Goal: Information Seeking & Learning: Learn about a topic

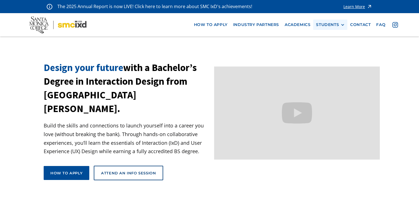
click at [331, 27] on div "STUDENTS" at bounding box center [327, 24] width 23 height 5
click at [324, 44] on link "Current Students" at bounding box center [341, 45] width 50 height 10
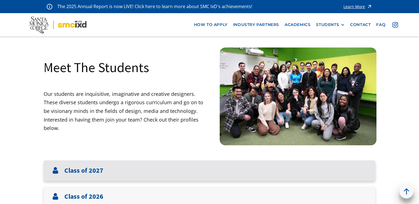
click at [200, 168] on div "Class of 2027" at bounding box center [209, 170] width 331 height 20
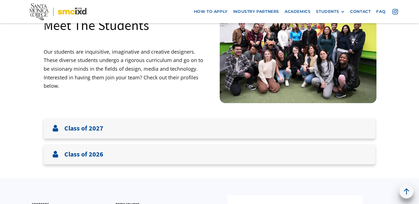
scroll to position [45, 0]
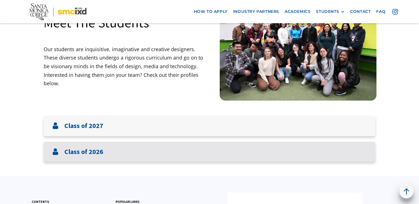
click at [315, 151] on div "Class of 2026" at bounding box center [209, 152] width 331 height 20
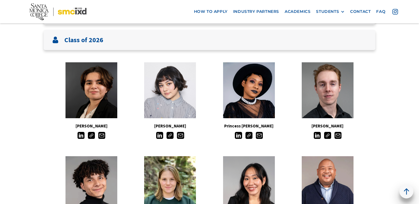
scroll to position [156, 0]
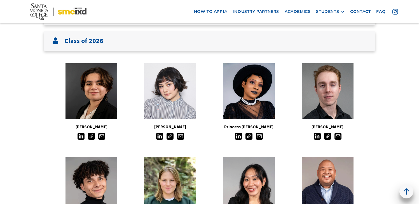
drag, startPoint x: 418, startPoint y: 58, endPoint x: 418, endPoint y: 75, distance: 17.1
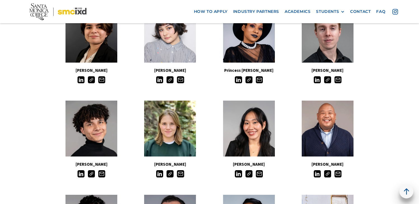
scroll to position [202, 0]
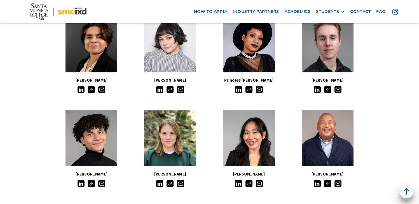
click at [248, 89] on img at bounding box center [248, 89] width 7 height 7
